Goal: Find specific page/section: Find specific page/section

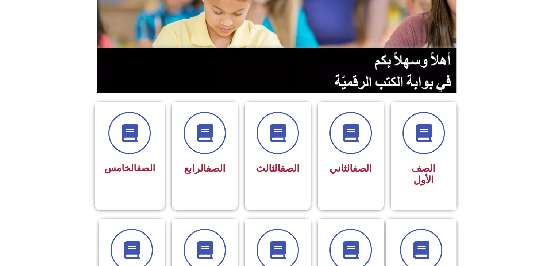
scroll to position [117, 0]
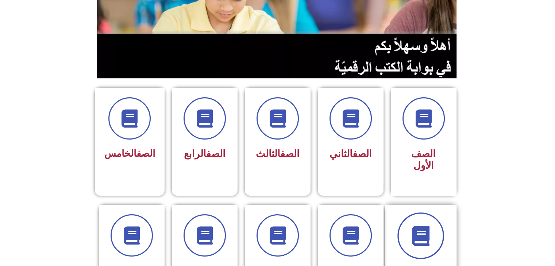
click at [417, 213] on span at bounding box center [420, 236] width 47 height 47
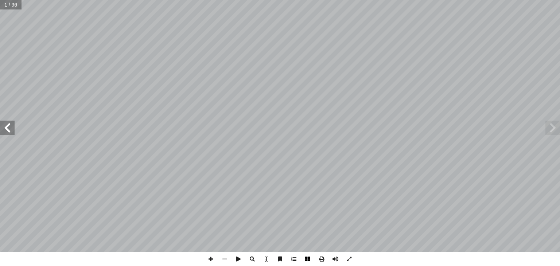
click at [310, 264] on span at bounding box center [308, 259] width 14 height 14
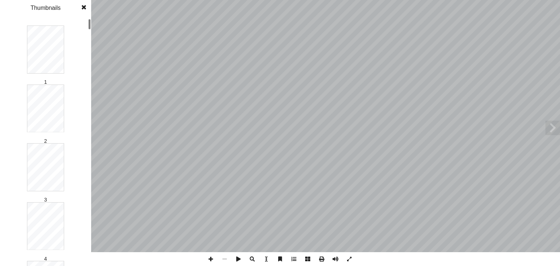
click at [306, 256] on span at bounding box center [308, 259] width 14 height 14
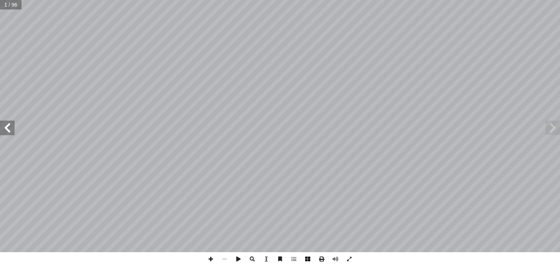
click at [305, 261] on span at bounding box center [308, 259] width 14 height 14
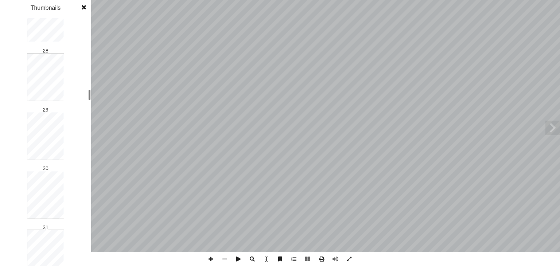
click at [82, 93] on div "1 2 3 4 5 6 7 8 9 10 11 12 13 14 15 16 17 18 19 20 21 22 23 24 25 26 27 28 29 3…" at bounding box center [45, 142] width 91 height 248
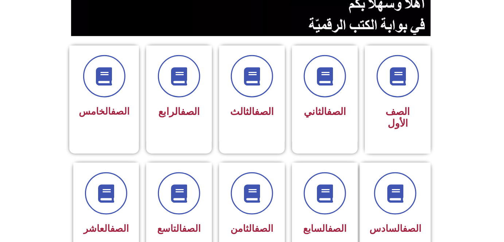
scroll to position [159, 0]
click at [404, 183] on icon at bounding box center [395, 193] width 20 height 20
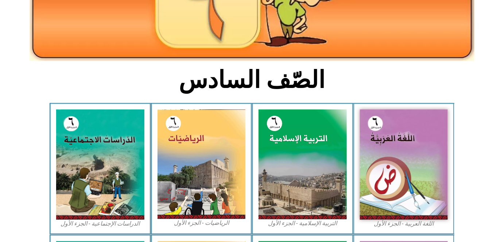
scroll to position [126, 0]
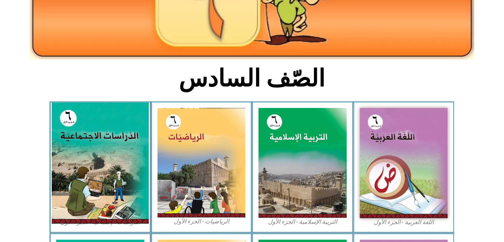
click at [127, 151] on img at bounding box center [100, 162] width 97 height 121
